Goal: Task Accomplishment & Management: Complete application form

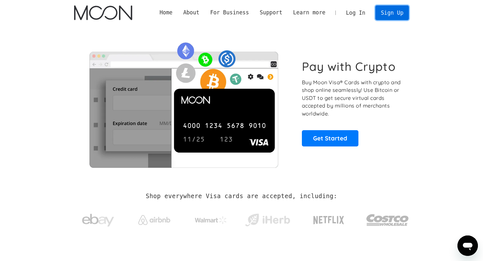
drag, startPoint x: 0, startPoint y: 0, endPoint x: 391, endPoint y: 14, distance: 391.2
click at [391, 14] on link "Sign Up" at bounding box center [391, 12] width 33 height 14
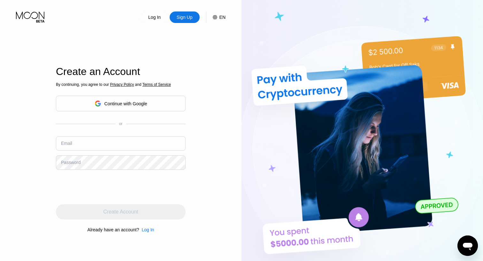
click at [85, 147] on input "text" at bounding box center [121, 143] width 130 height 14
type input "[EMAIL_ADDRESS][DOMAIN_NAME]"
click at [75, 161] on div "Password" at bounding box center [70, 162] width 19 height 5
click at [76, 164] on div "Password" at bounding box center [70, 162] width 19 height 5
click at [73, 164] on div "Password" at bounding box center [70, 162] width 19 height 5
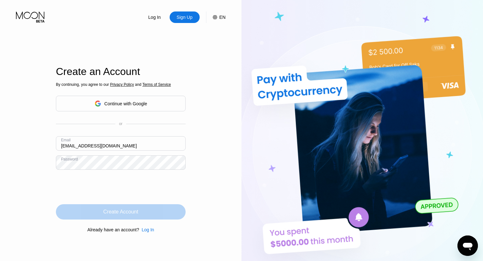
click at [129, 215] on div "Create Account" at bounding box center [120, 212] width 35 height 6
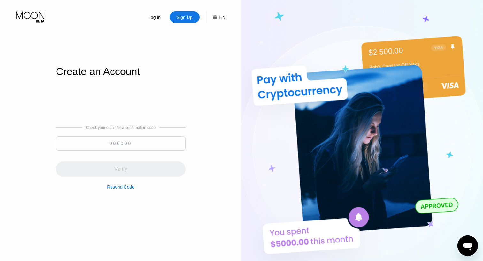
click at [99, 145] on input at bounding box center [121, 143] width 130 height 14
click at [127, 143] on input at bounding box center [121, 143] width 130 height 14
paste input "202376"
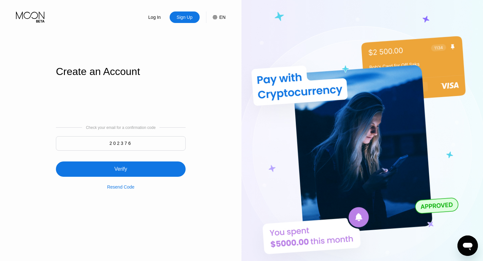
type input "202376"
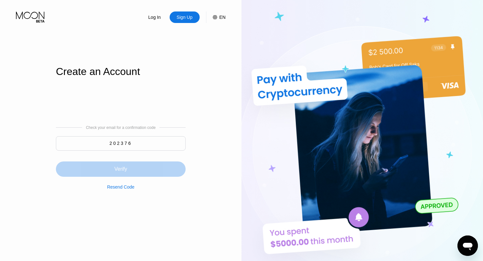
click at [113, 174] on div "Verify" at bounding box center [121, 169] width 130 height 15
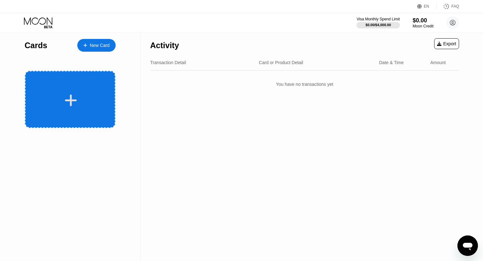
click at [75, 101] on icon at bounding box center [71, 101] width 12 height 12
